Goal: Answer question/provide support: Share knowledge or assist other users

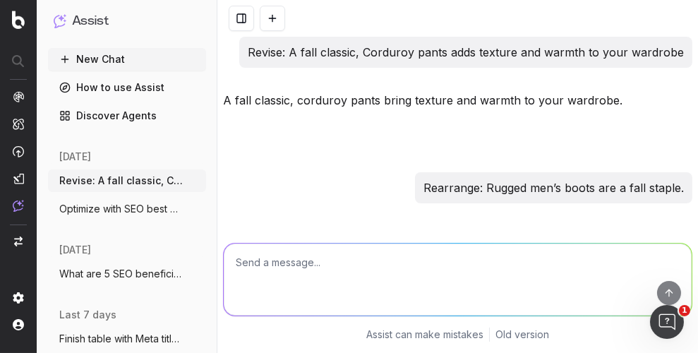
scroll to position [2086, 0]
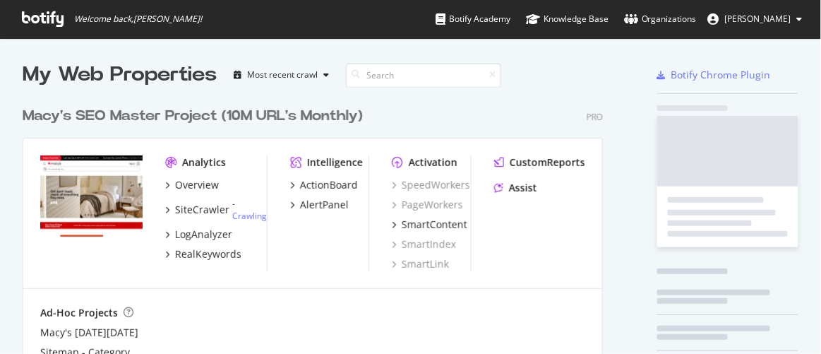
scroll to position [321, 581]
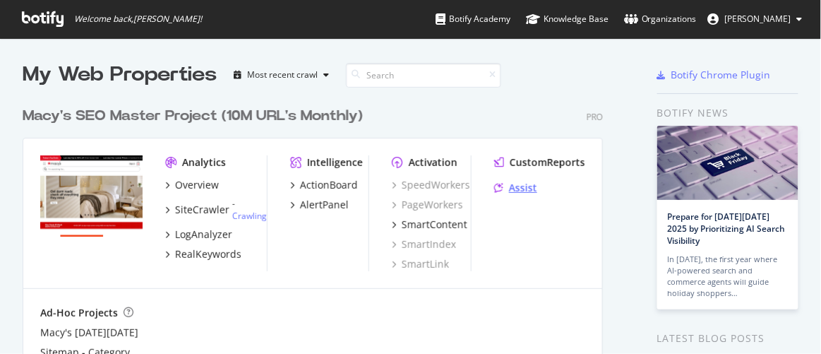
click at [527, 186] on div "Assist" at bounding box center [523, 188] width 28 height 14
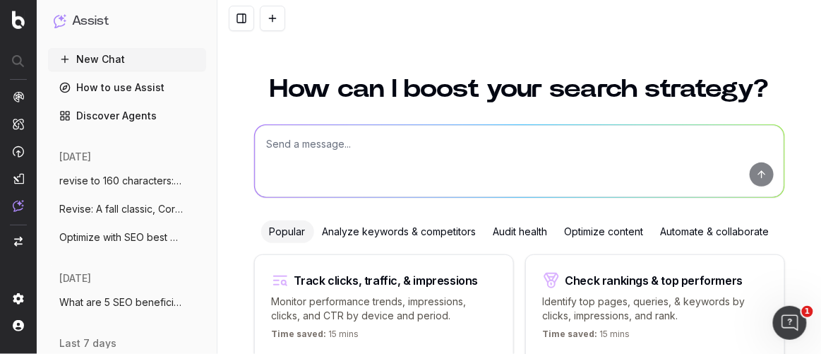
click at [358, 153] on textarea at bounding box center [520, 161] width 530 height 72
paste textarea "A dedicated reading nook is a must for anyone who loves books or needs a quiet …"
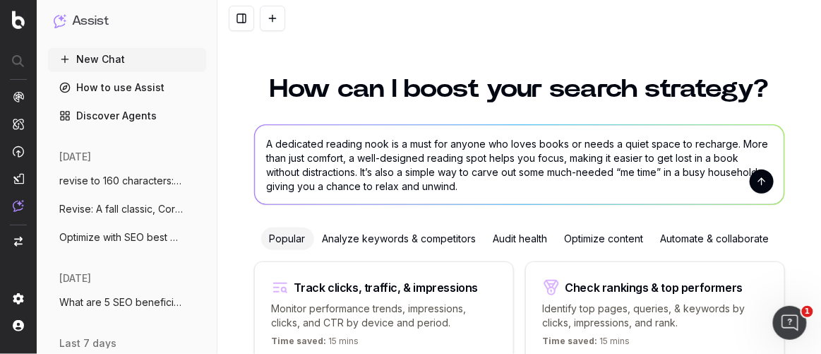
click at [262, 143] on textarea "A dedicated reading nook is a must for anyone who loves books or needs a quiet …" at bounding box center [520, 164] width 530 height 79
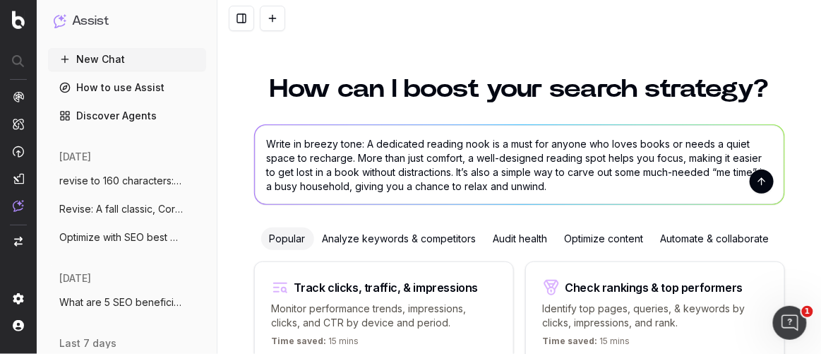
type textarea "Write in breezy tone: A dedicated reading nook is a must for anyone who loves b…"
click at [759, 179] on button "submit" at bounding box center [762, 181] width 24 height 24
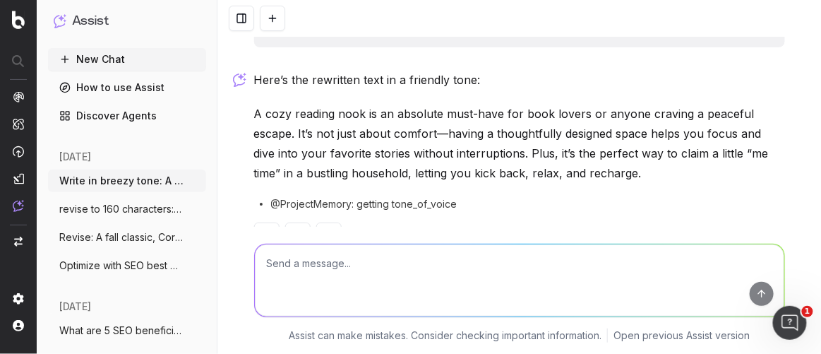
scroll to position [100, 0]
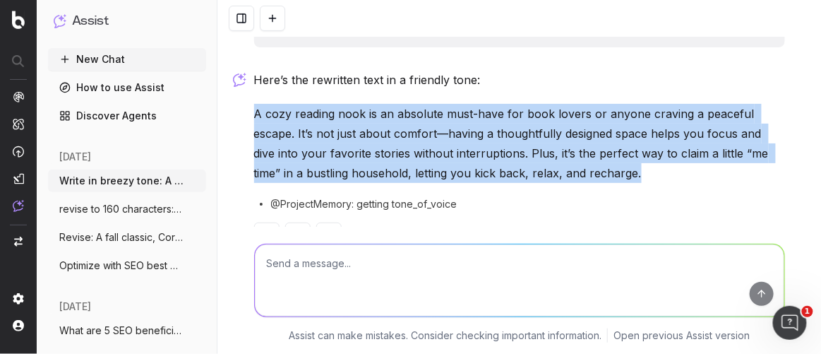
drag, startPoint x: 243, startPoint y: 111, endPoint x: 634, endPoint y: 169, distance: 395.5
click at [634, 169] on div "Write in breezy tone: A dedicated reading nook is a must for anyone who loves b…" at bounding box center [520, 103] width 542 height 333
copy p "A cozy reading nook is an absolute must-have for book lovers or anyone craving …"
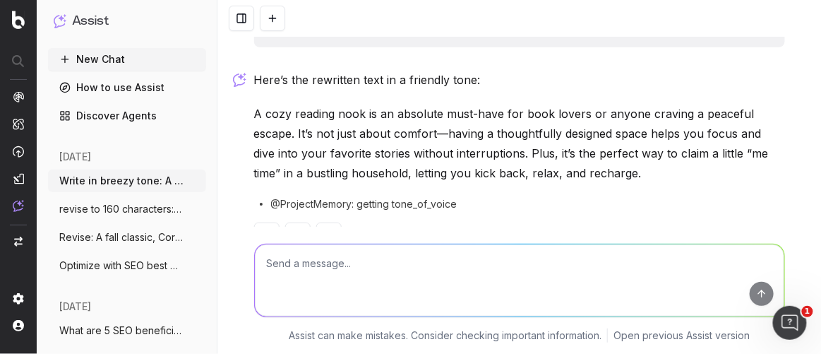
click at [340, 267] on textarea at bounding box center [520, 280] width 530 height 72
paste textarea "Transform an empty corner in a bedroom or even the space under a staircase into…"
type textarea "expand: Transform an empty corner in a bedroom or even the space under a stairc…"
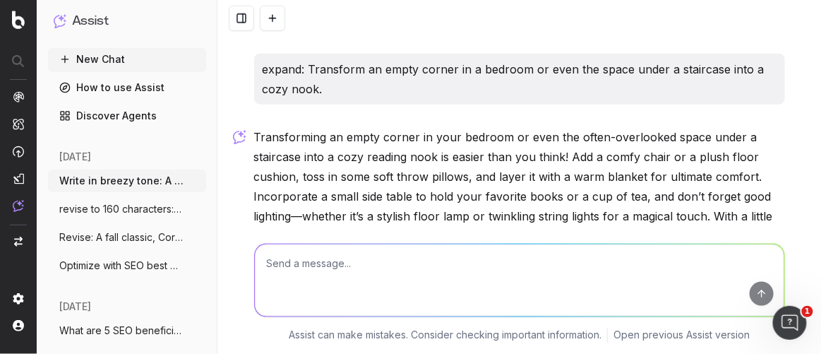
scroll to position [397, 0]
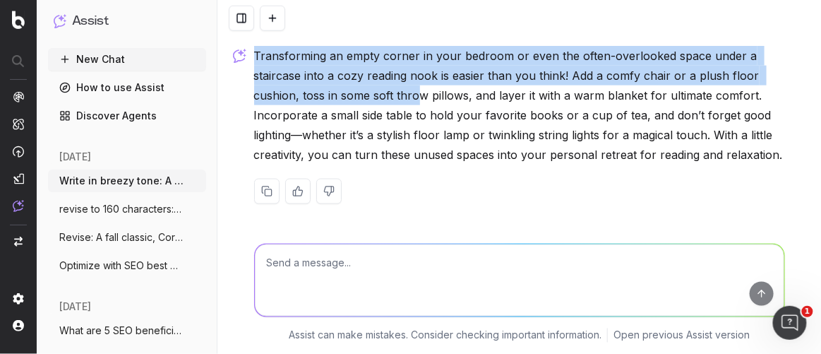
drag, startPoint x: 251, startPoint y: 54, endPoint x: 415, endPoint y: 97, distance: 169.9
click at [415, 97] on p "Transforming an empty corner in your bedroom or even the often-overlooked space…" at bounding box center [519, 105] width 531 height 119
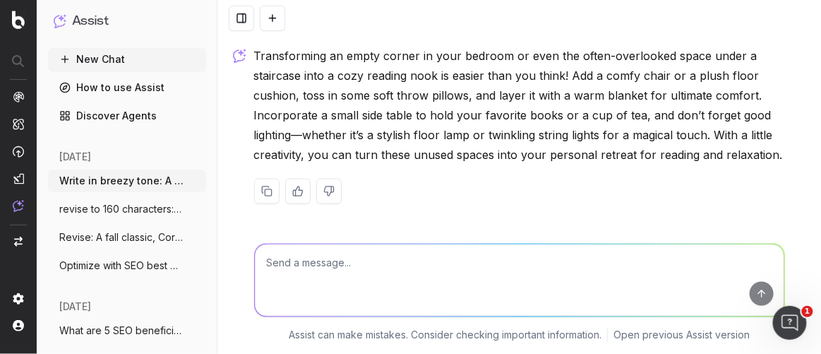
click at [441, 88] on p "Transforming an empty corner in your bedroom or even the often-overlooked space…" at bounding box center [519, 105] width 531 height 119
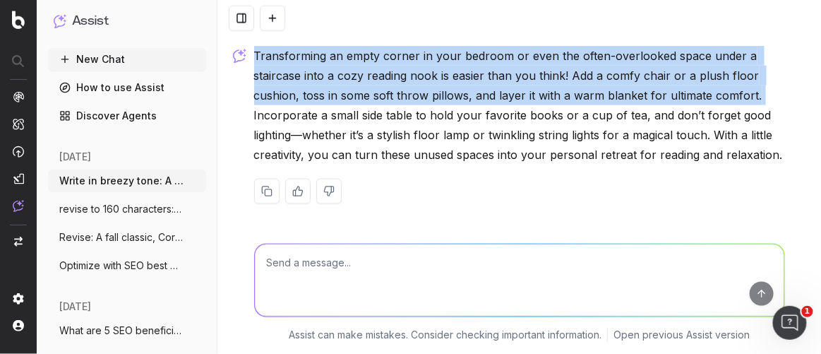
drag, startPoint x: 251, startPoint y: 50, endPoint x: 794, endPoint y: 97, distance: 545.0
click at [794, 97] on div "Write in breezy tone: A dedicated reading nook is a must for anyone who loves b…" at bounding box center [519, 177] width 604 height 354
copy p "Transforming an empty corner in your bedroom or even the often-overlooked space…"
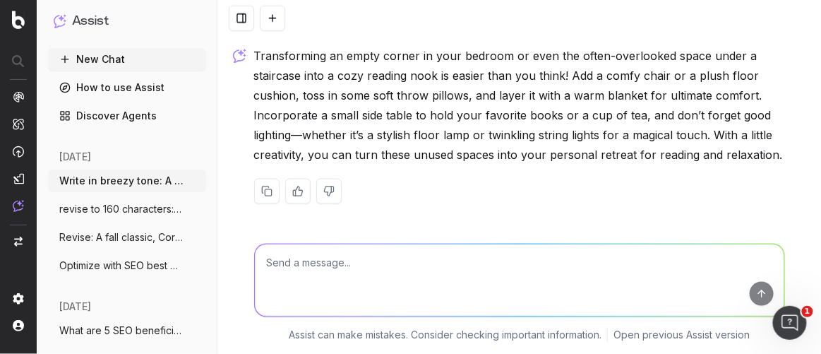
click at [311, 285] on textarea at bounding box center [520, 280] width 530 height 72
paste textarea "Making use of small or unused spaces"
type textarea "Write: Making use of small or unused spaces"
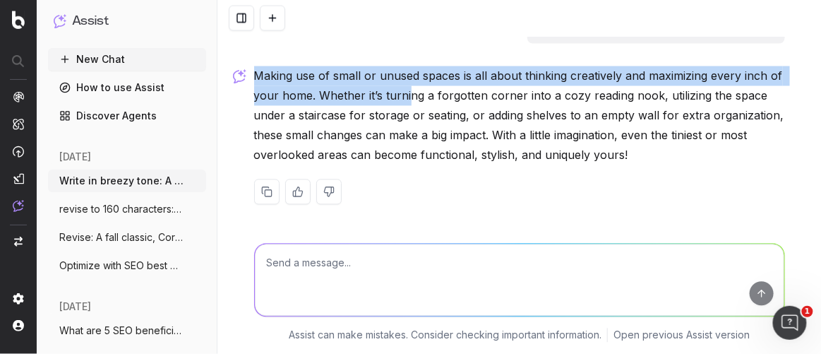
drag, startPoint x: 251, startPoint y: 77, endPoint x: 402, endPoint y: 104, distance: 152.8
click at [402, 104] on p "Making use of small or unused spaces is all about thinking creatively and maxim…" at bounding box center [519, 115] width 531 height 99
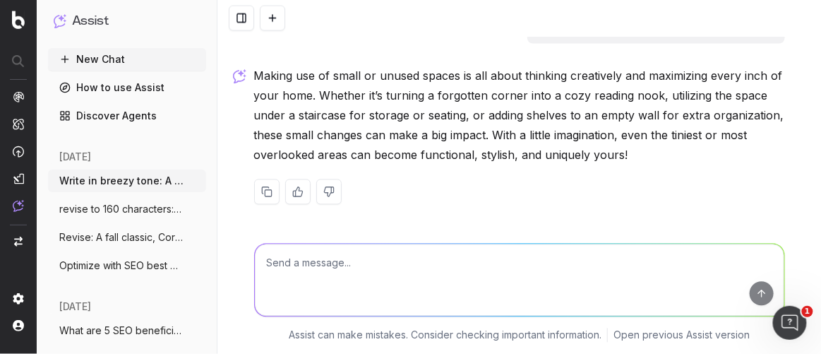
click at [356, 256] on textarea at bounding box center [520, 280] width 530 height 72
type textarea "write catered to making it a reading nook"
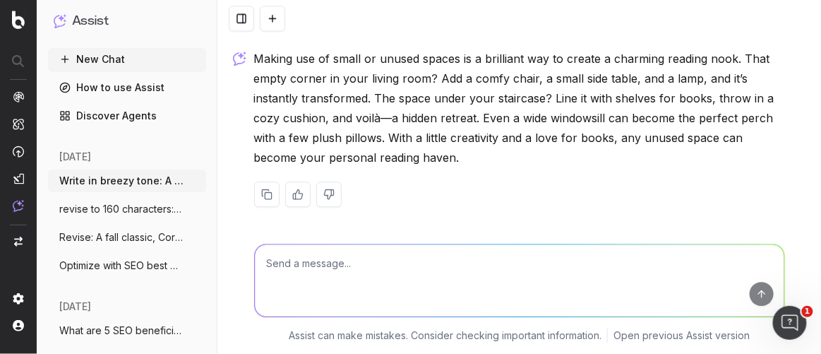
scroll to position [846, 0]
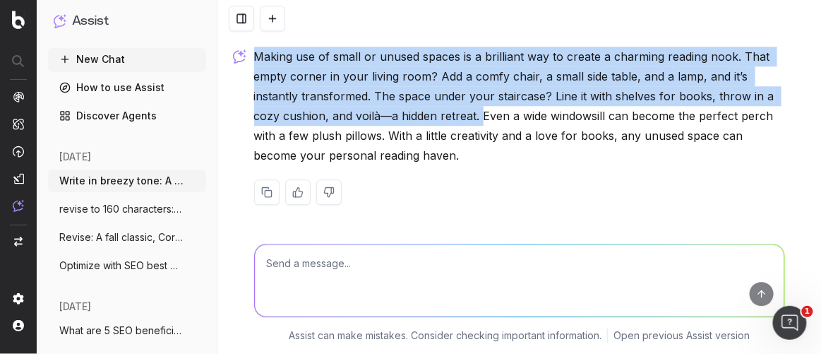
drag, startPoint x: 251, startPoint y: 52, endPoint x: 475, endPoint y: 116, distance: 233.7
click at [475, 116] on p "Making use of small or unused spaces is a brilliant way to create a charming re…" at bounding box center [519, 106] width 531 height 119
copy p "Making use of small or unused spaces is a brilliant way to create a charming re…"
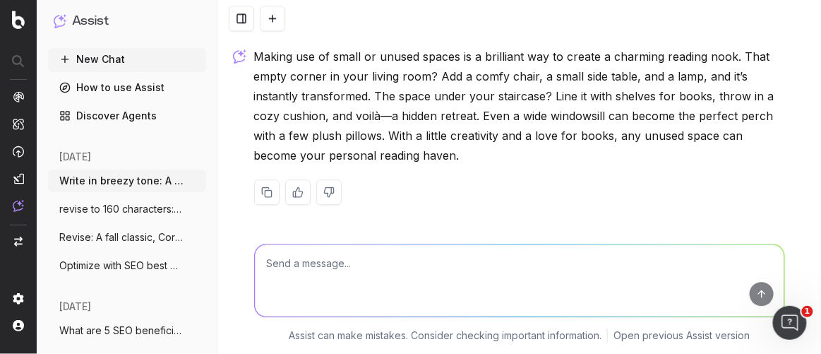
click at [315, 268] on textarea at bounding box center [520, 280] width 530 height 72
paste textarea "The first step to building your cozy reading nook is choosing the right locatio…"
type textarea "revise: The first step to building your cozy reading nook is choosing the right…"
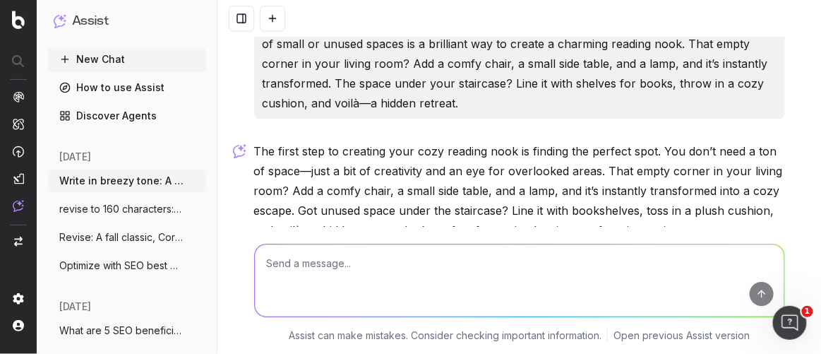
scroll to position [1159, 0]
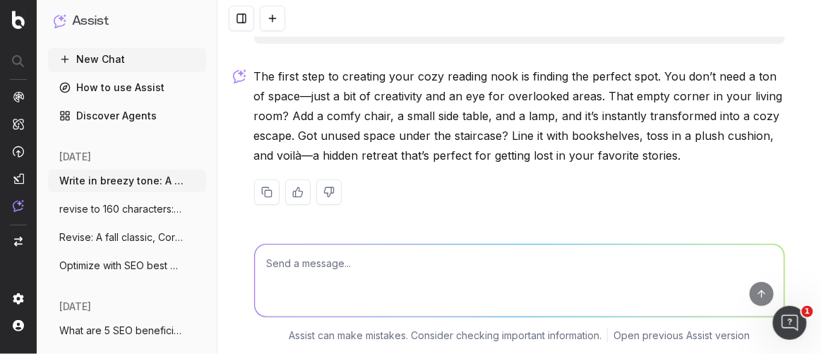
click at [329, 121] on p "The first step to creating your cozy reading nook is finding the perfect spot. …" at bounding box center [519, 115] width 531 height 99
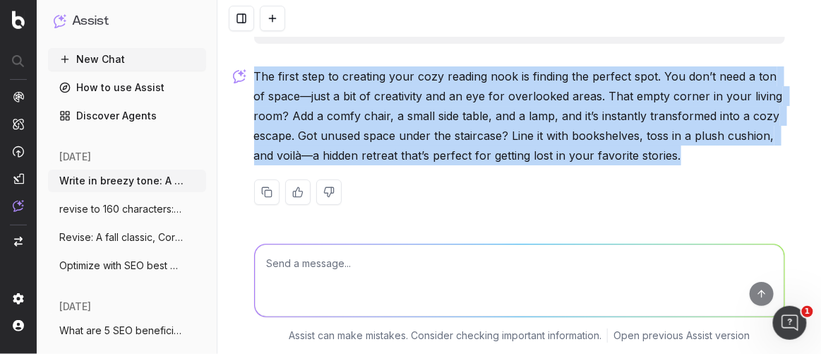
click at [329, 121] on p "The first step to creating your cozy reading nook is finding the perfect spot. …" at bounding box center [519, 115] width 531 height 99
copy div "The first step to creating your cozy reading nook is finding the perfect spot. …"
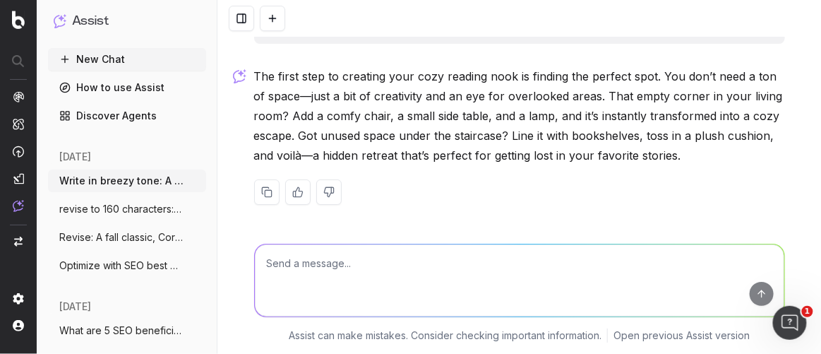
click at [359, 287] on textarea at bounding box center [520, 280] width 530 height 72
paste textarea "Pro tip:"
type textarea "Provide alternatives: Pro tip:"
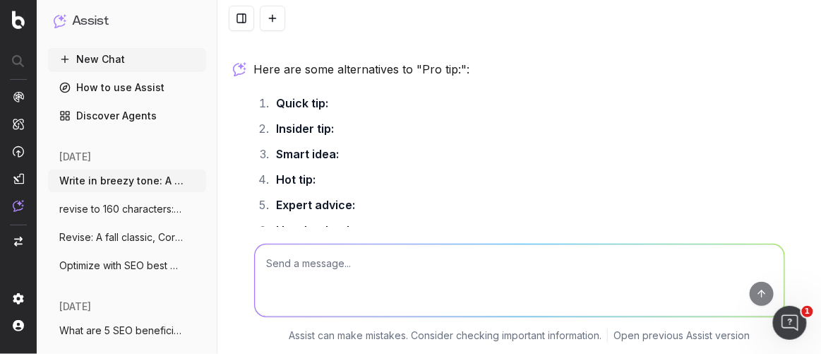
scroll to position [1370, 0]
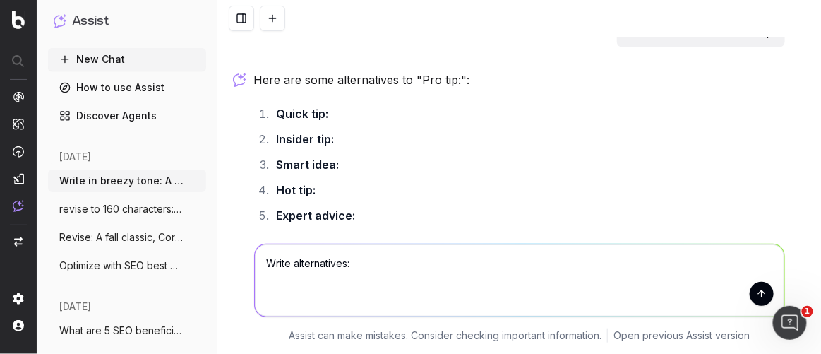
paste textarea "Seasonal updates for your reading nook"
type textarea "Write alternatives: Seasonal updates for your reading nook"
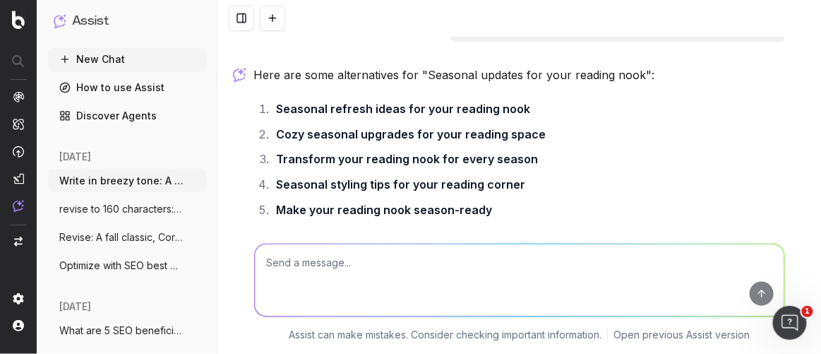
scroll to position [1795, 0]
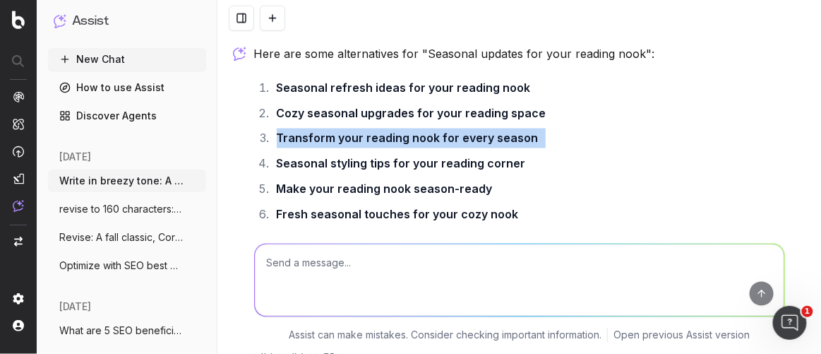
drag, startPoint x: 532, startPoint y: 133, endPoint x: 270, endPoint y: 138, distance: 261.3
click at [273, 138] on li "Transform your reading nook for every season" at bounding box center [529, 138] width 513 height 20
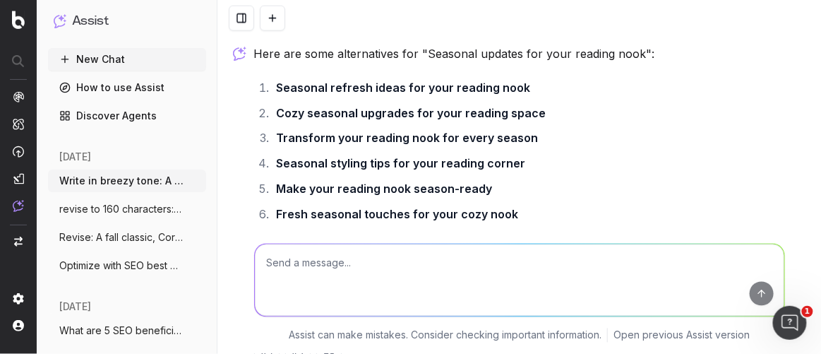
click at [273, 155] on li "Seasonal styling tips for your reading corner" at bounding box center [529, 164] width 513 height 20
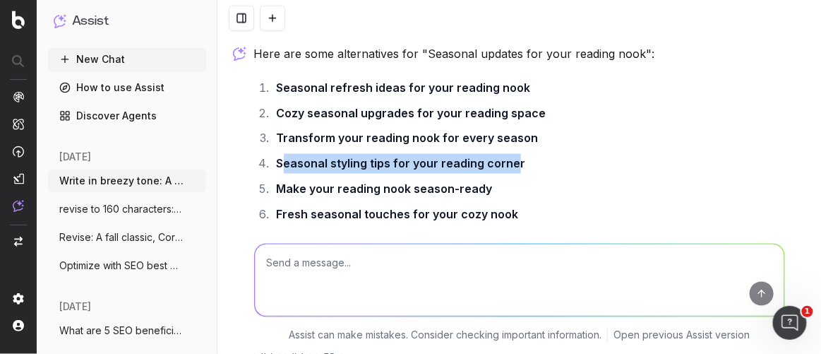
drag, startPoint x: 277, startPoint y: 165, endPoint x: 509, endPoint y: 151, distance: 232.7
click at [509, 151] on ol "Seasonal refresh ideas for your reading nook Cozy seasonal upgrades for your re…" at bounding box center [519, 202] width 531 height 249
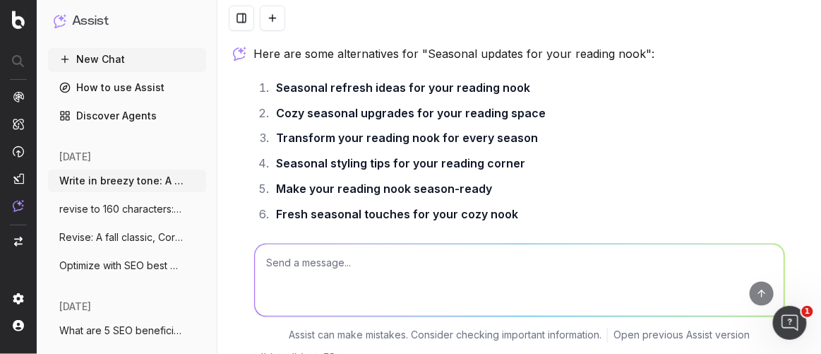
click at [514, 160] on li "Seasonal styling tips for your reading corner" at bounding box center [529, 164] width 513 height 20
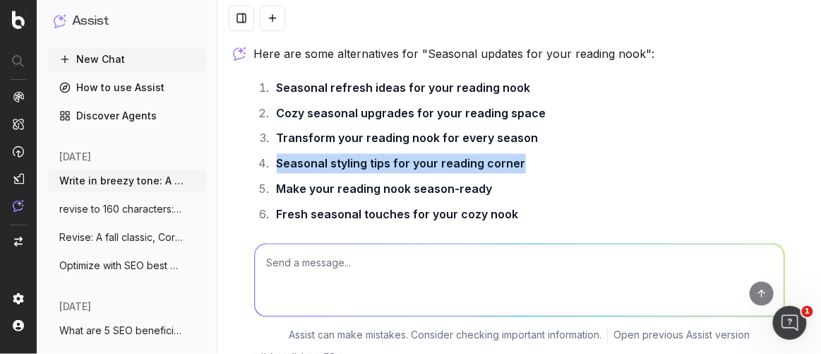
drag, startPoint x: 515, startPoint y: 163, endPoint x: 265, endPoint y: 157, distance: 250.0
click at [273, 157] on li "Seasonal styling tips for your reading corner" at bounding box center [529, 164] width 513 height 20
copy strong "Seasonal styling tips for your reading corner"
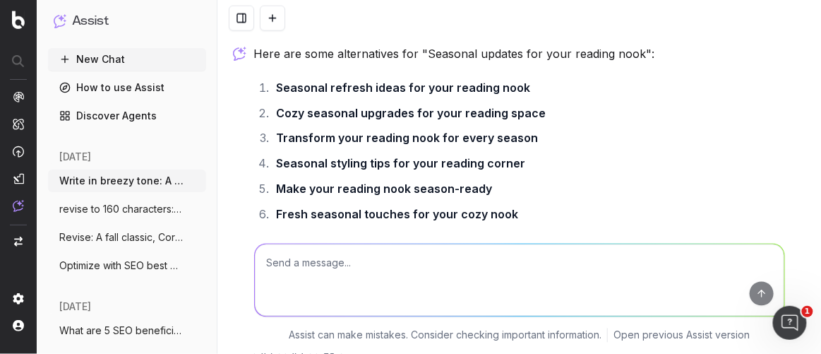
click at [303, 271] on textarea at bounding box center [520, 280] width 530 height 72
paste textarea "One of the best things about a reading nook is how simple it is to switch up wi…"
type textarea "Breezier: One of the best things about a reading nook is how simple it is to sw…"
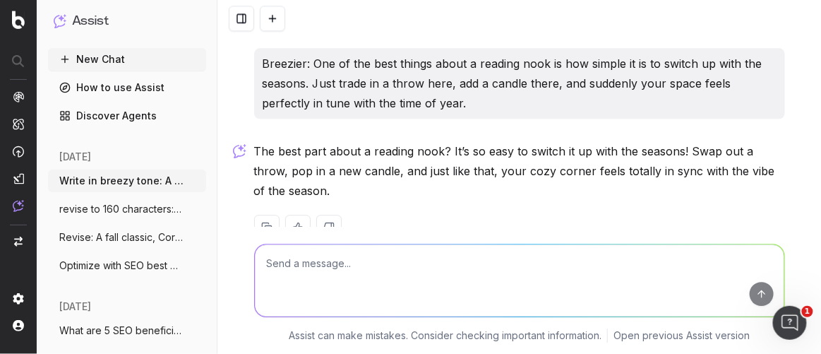
scroll to position [2136, 0]
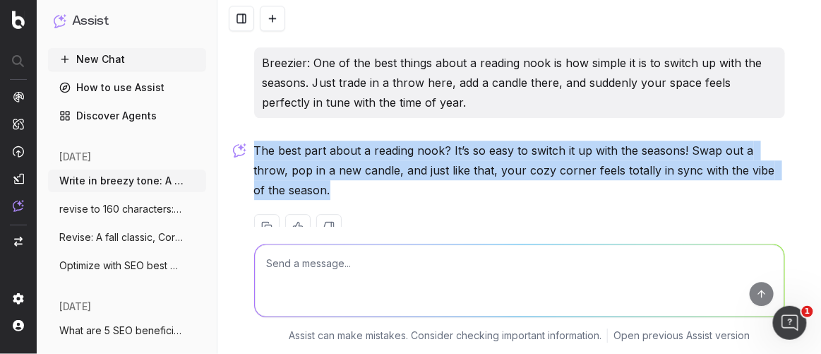
drag, startPoint x: 298, startPoint y: 185, endPoint x: 243, endPoint y: 150, distance: 65.0
click at [243, 150] on div "Write in breezy tone: A dedicated reading nook is a must for anyone who loves b…" at bounding box center [519, 177] width 604 height 354
copy p "The best part about a reading nook? It’s so easy to switch it up with the seaso…"
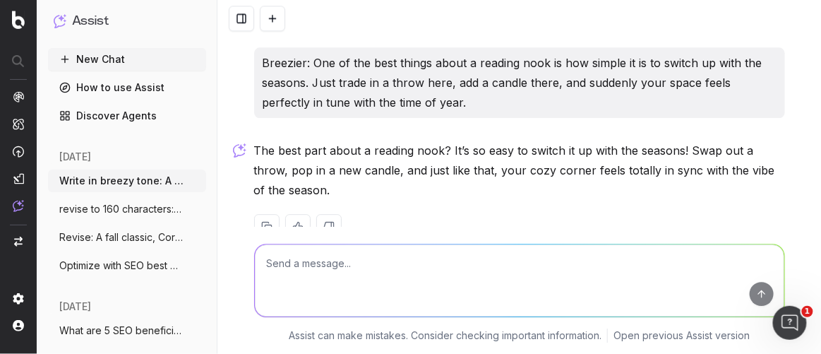
click at [328, 284] on textarea at bounding box center [520, 280] width 530 height 72
paste textarea "The best part about a reading nook? It’s so easy to switch it up with the seaso…"
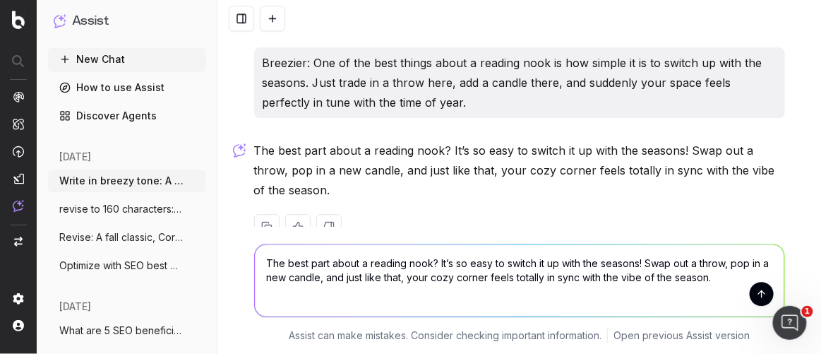
drag, startPoint x: 450, startPoint y: 262, endPoint x: 498, endPoint y: 265, distance: 47.4
click at [498, 265] on textarea "The best part about a reading nook? It’s so easy to switch it up with the seaso…" at bounding box center [520, 280] width 530 height 72
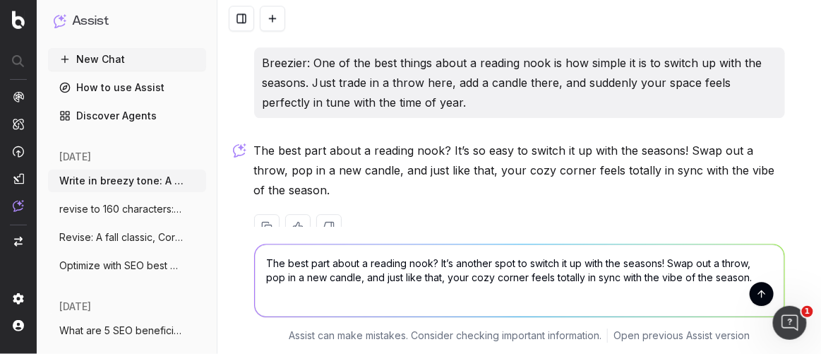
drag, startPoint x: 527, startPoint y: 262, endPoint x: 597, endPoint y: 264, distance: 70.6
click at [597, 264] on textarea "The best part about a reading nook? It’s another spot to switch it up with the …" at bounding box center [520, 280] width 530 height 72
type textarea "The best part about a reading nook? It’s another spot to decorate for the seaso…"
click at [750, 290] on button "submit" at bounding box center [762, 294] width 24 height 24
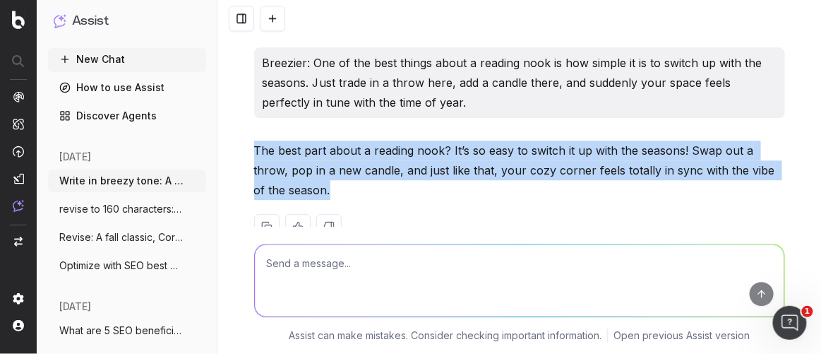
drag, startPoint x: 300, startPoint y: 189, endPoint x: 249, endPoint y: 155, distance: 61.5
click at [254, 155] on p "The best part about a reading nook? It’s so easy to switch it up with the seaso…" at bounding box center [519, 169] width 531 height 59
copy p "The best part about a reading nook? It’s so easy to switch it up with the seaso…"
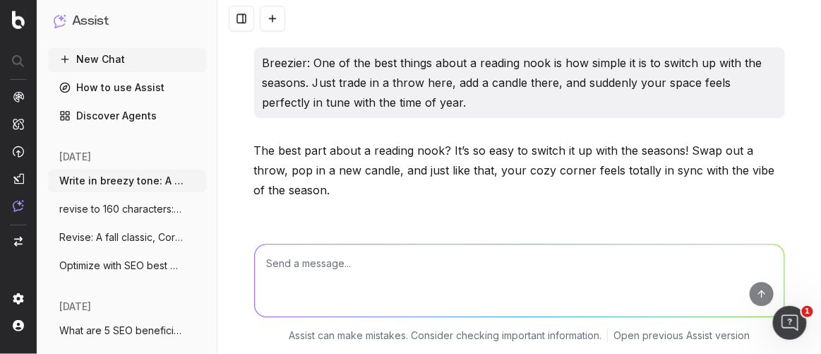
click at [275, 258] on textarea at bounding box center [520, 280] width 530 height 72
paste textarea "A cozy reading nook is more than just a corner—it’s your personal escape, a spa…"
type textarea "breezier: A cozy reading nook is more than just a corner—it’s your personal esc…"
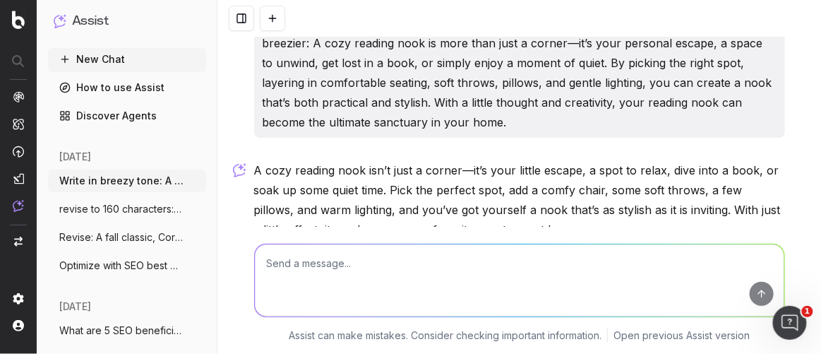
scroll to position [2659, 0]
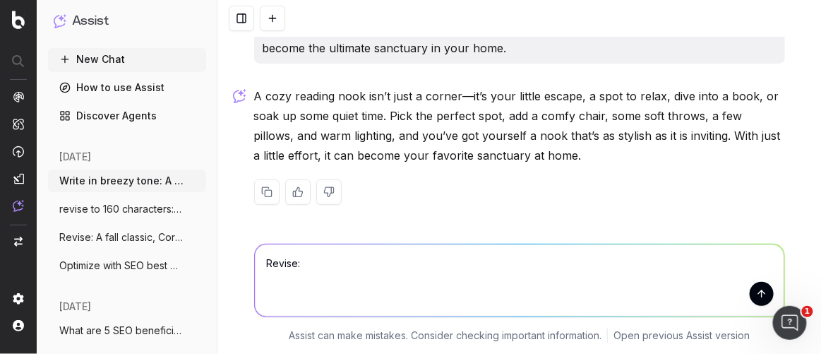
paste textarea "A cozy reading nook is more than just a corner—it’s your personal escape, a spa…"
type textarea "Revise: A cozy reading nook is more than just a corner—it’s your personal escap…"
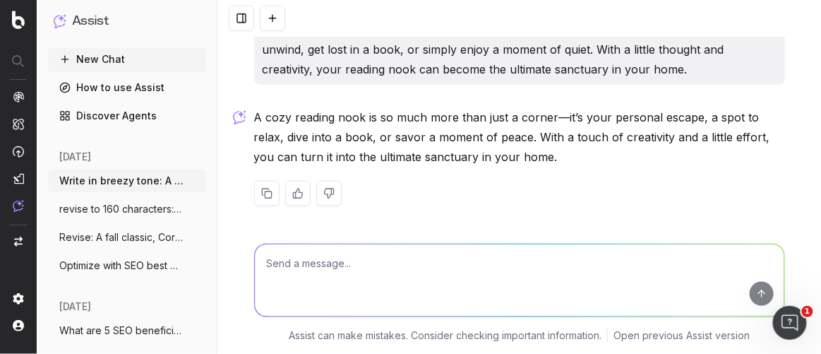
scroll to position [2873, 0]
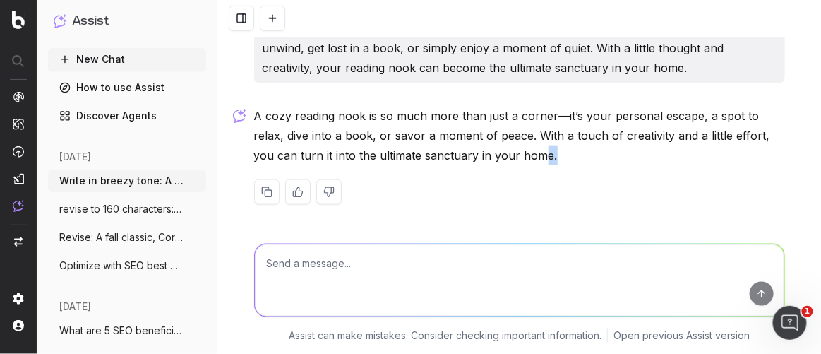
drag, startPoint x: 544, startPoint y: 157, endPoint x: 490, endPoint y: 148, distance: 54.4
click at [490, 148] on p "A cozy reading nook is so much more than just a corner—it’s your personal escap…" at bounding box center [519, 135] width 531 height 59
click at [562, 148] on p "A cozy reading nook is so much more than just a corner—it’s your personal escap…" at bounding box center [519, 135] width 531 height 59
click at [375, 149] on p "A cozy reading nook is so much more than just a corner—it’s your personal escap…" at bounding box center [519, 135] width 531 height 59
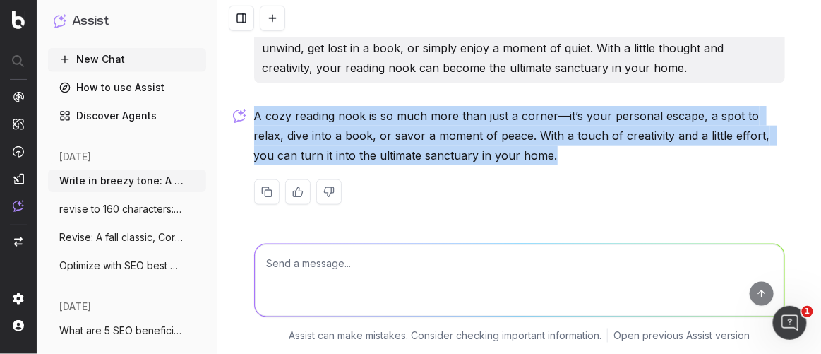
click at [375, 149] on p "A cozy reading nook is so much more than just a corner—it’s your personal escap…" at bounding box center [519, 135] width 531 height 59
copy div "A cozy reading nook is so much more than just a corner—it’s your personal escap…"
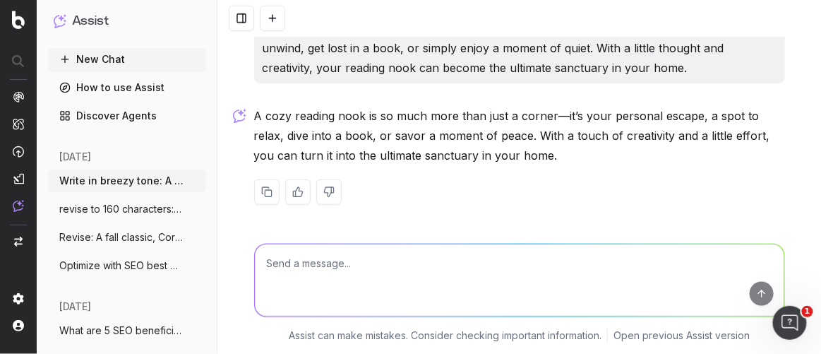
click at [352, 289] on textarea at bounding box center [520, 280] width 530 height 72
paste textarea "A cozy reading nook is so much more than just a corner—it’s your personal escap…"
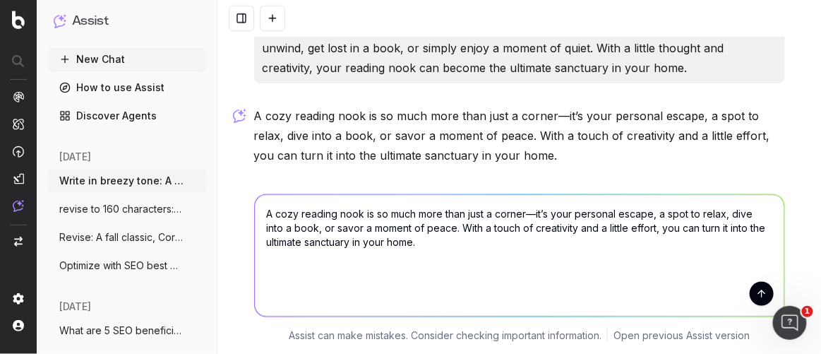
scroll to position [2, 0]
drag, startPoint x: 697, startPoint y: 223, endPoint x: 753, endPoint y: 226, distance: 56.6
click at [753, 226] on textarea "A cozy reading nook is so much more than just a corner—it’s your personal escap…" at bounding box center [520, 255] width 530 height 121
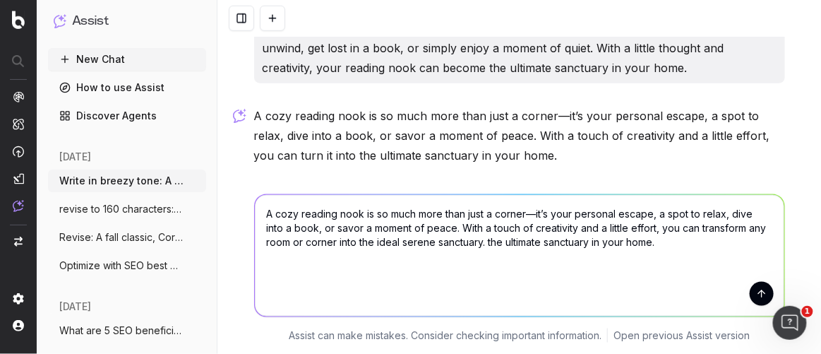
drag, startPoint x: 678, startPoint y: 239, endPoint x: 501, endPoint y: 237, distance: 177.2
click at [501, 237] on textarea "A cozy reading nook is so much more than just a corner—it’s your personal escap…" at bounding box center [520, 255] width 530 height 121
click at [255, 213] on textarea "A cozy reading nook is so much more than just a corner—it’s your personal escap…" at bounding box center [520, 255] width 530 height 121
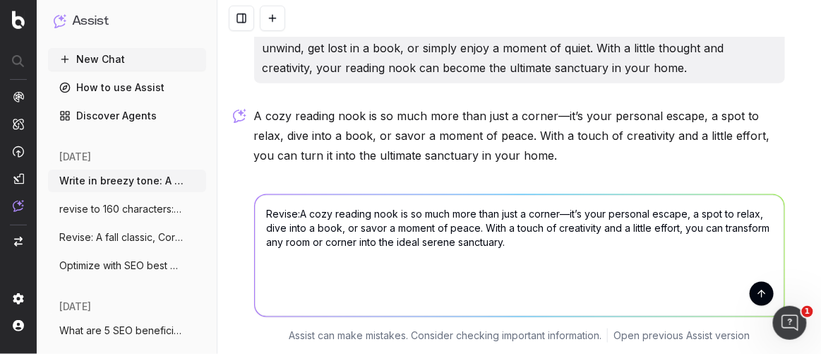
type textarea "Revise: A cozy reading nook is so much more than just a corner—it’s your person…"
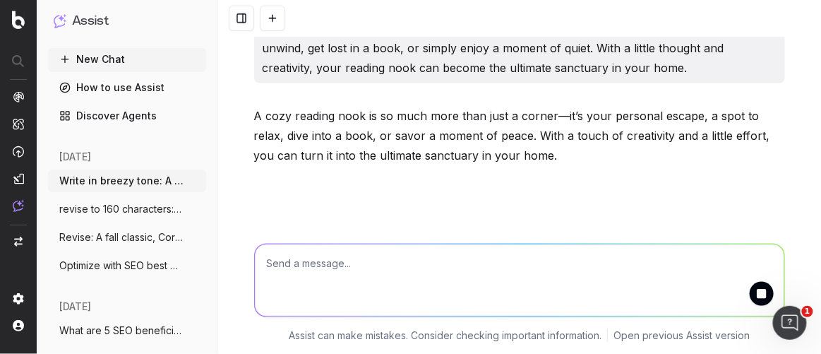
scroll to position [0, 0]
click at [396, 155] on p "A cozy reading nook is so much more than just a corner—it’s your personal escap…" at bounding box center [519, 135] width 531 height 59
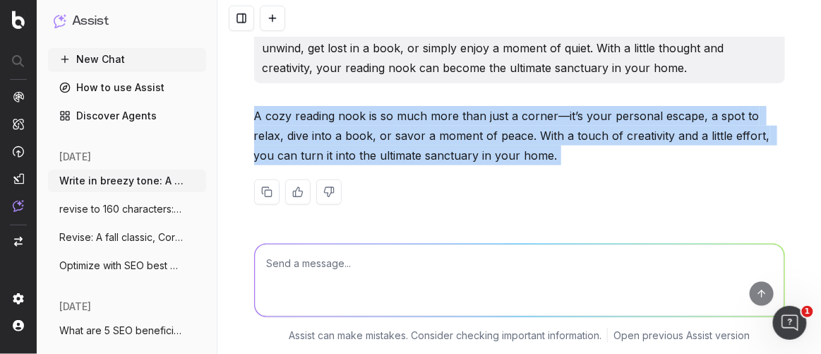
click at [396, 155] on p "A cozy reading nook is so much more than just a corner—it’s your personal escap…" at bounding box center [519, 135] width 531 height 59
copy div "A cozy reading nook is so much more than just a corner—it’s your personal escap…"
